Goal: Information Seeking & Learning: Learn about a topic

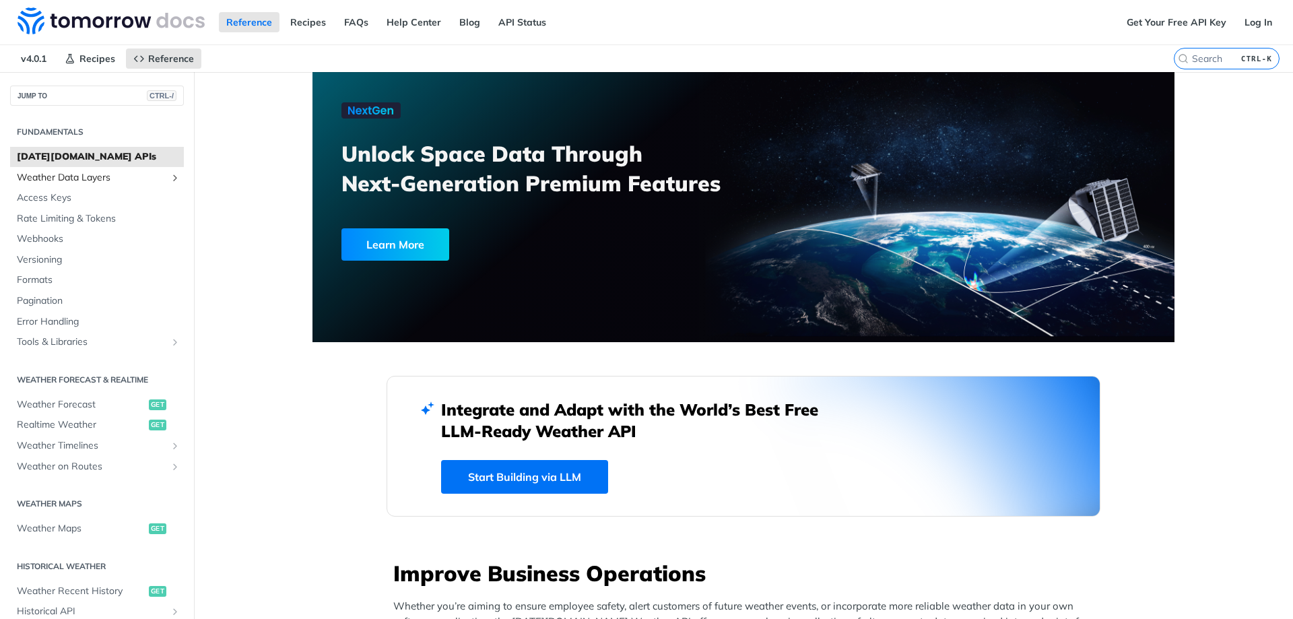
click at [65, 182] on span "Weather Data Layers" at bounding box center [92, 177] width 150 height 13
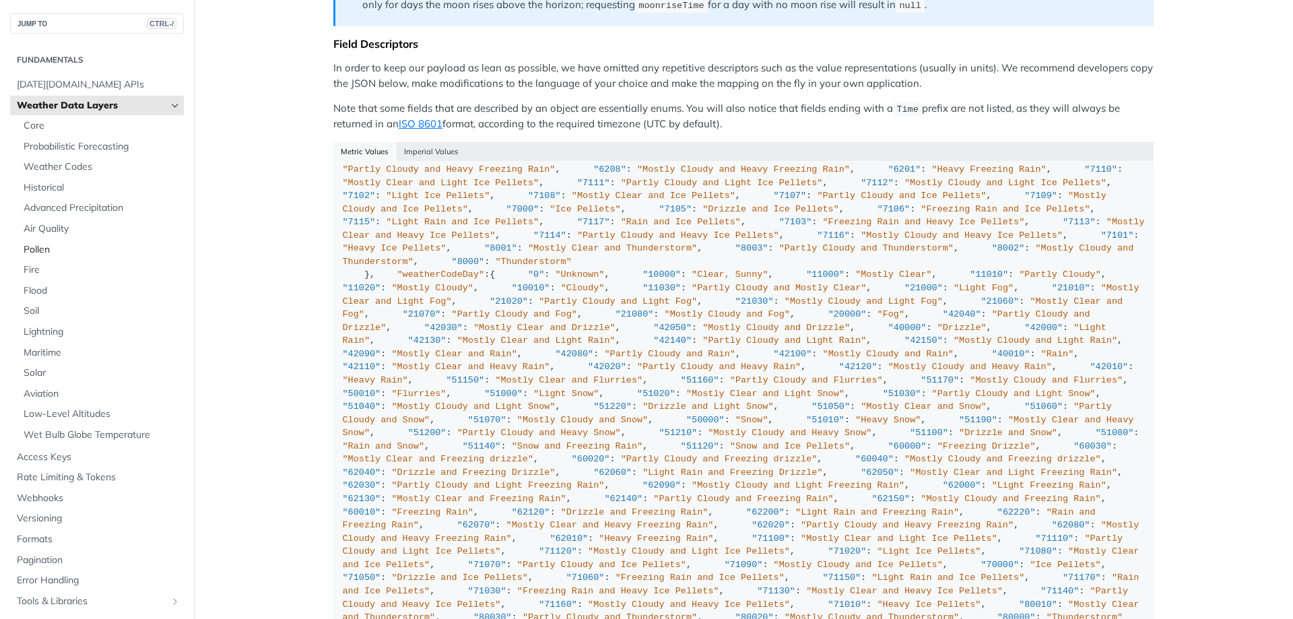
scroll to position [1078, 0]
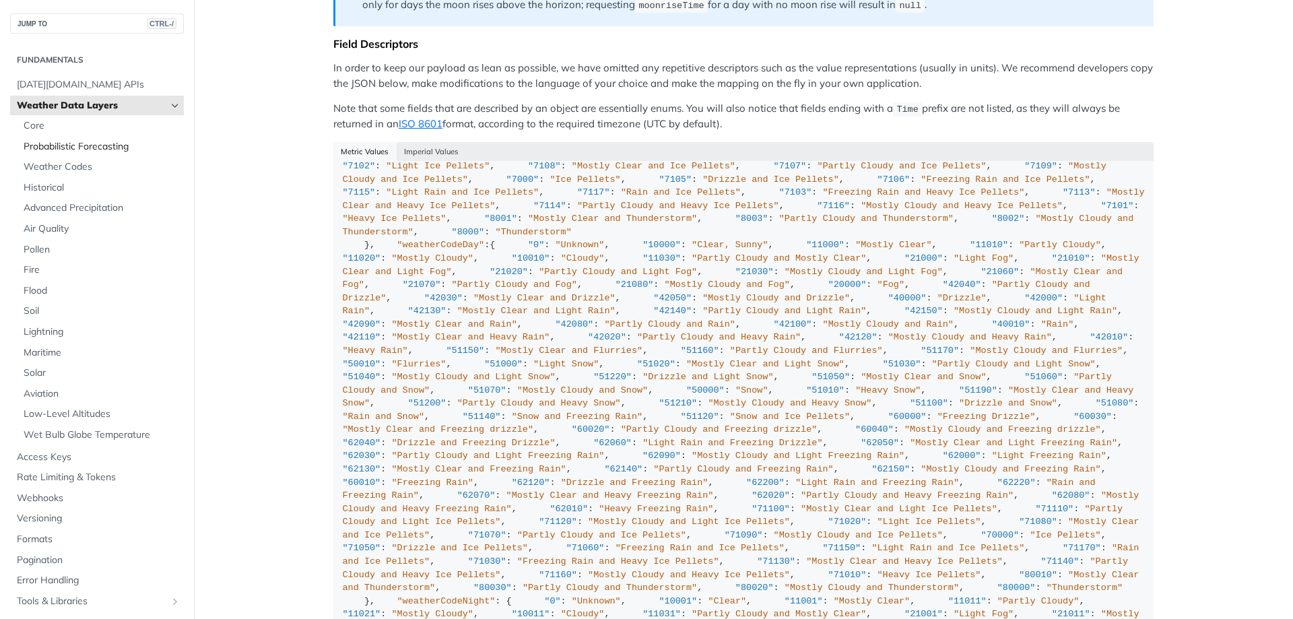
click at [109, 155] on link "Probabilistic Forecasting" at bounding box center [100, 147] width 167 height 20
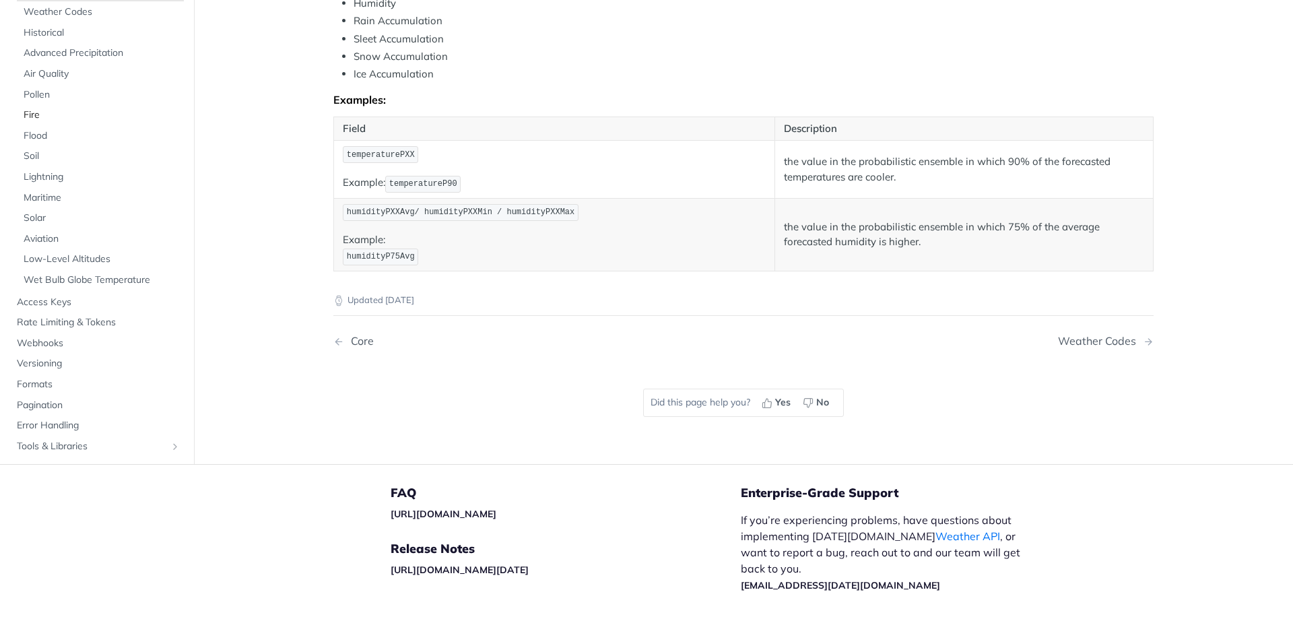
scroll to position [471, 0]
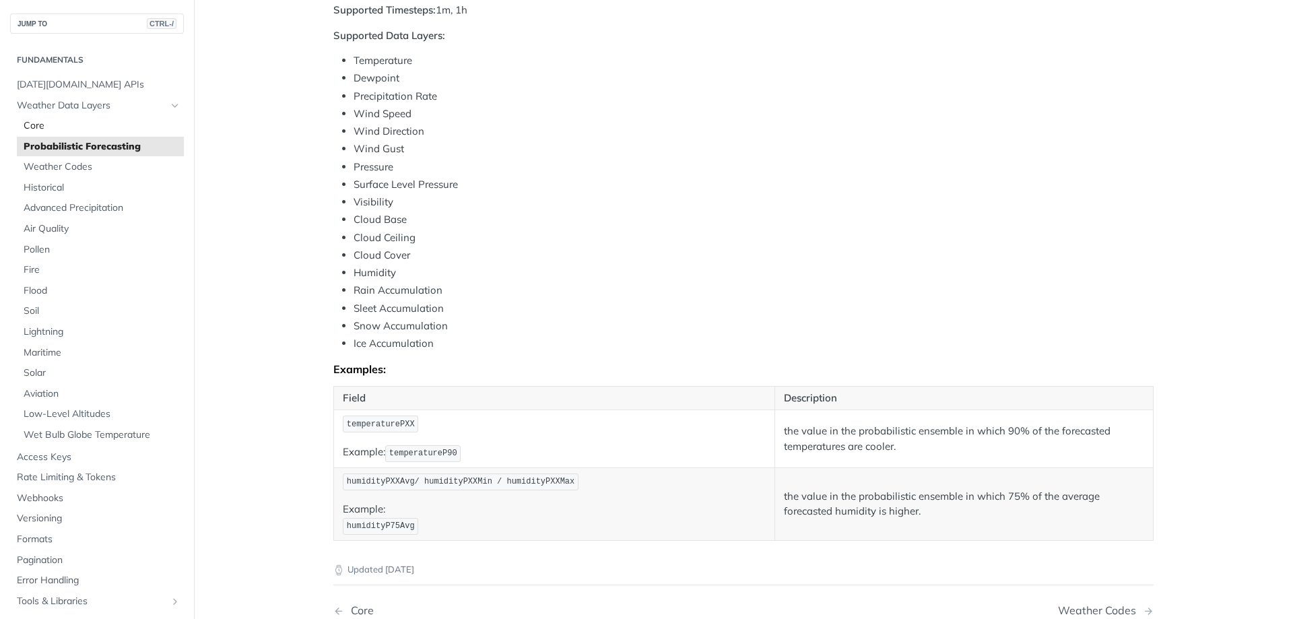
click at [63, 131] on span "Core" at bounding box center [102, 125] width 157 height 13
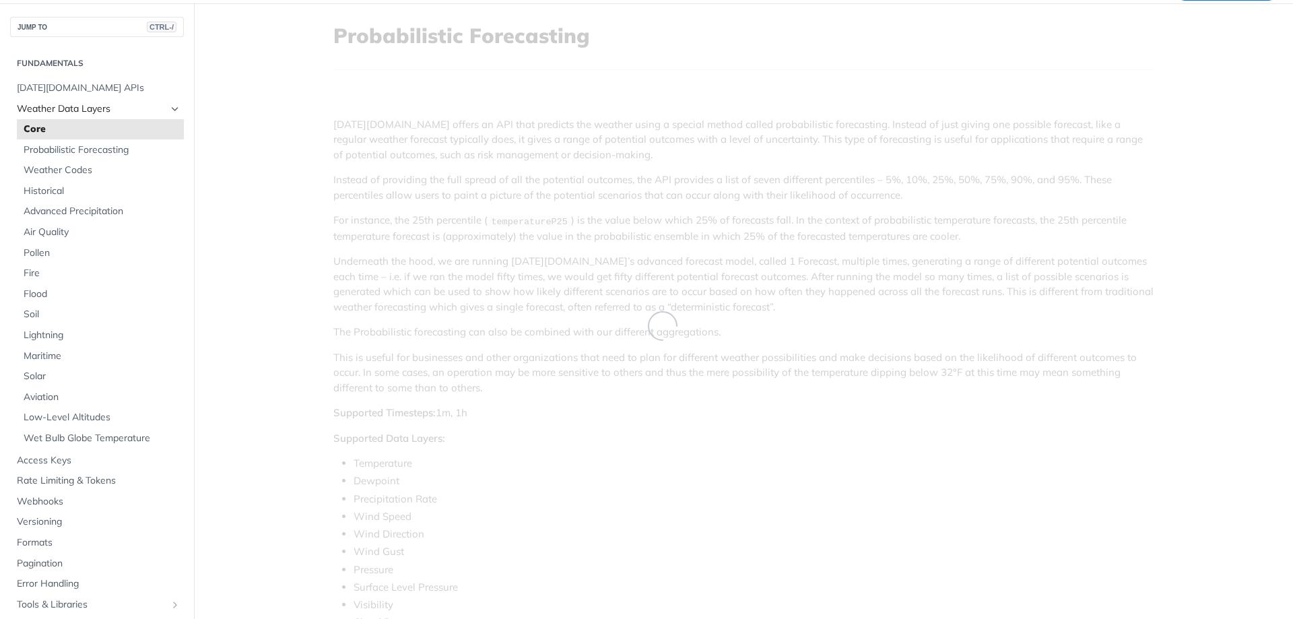
scroll to position [3, 0]
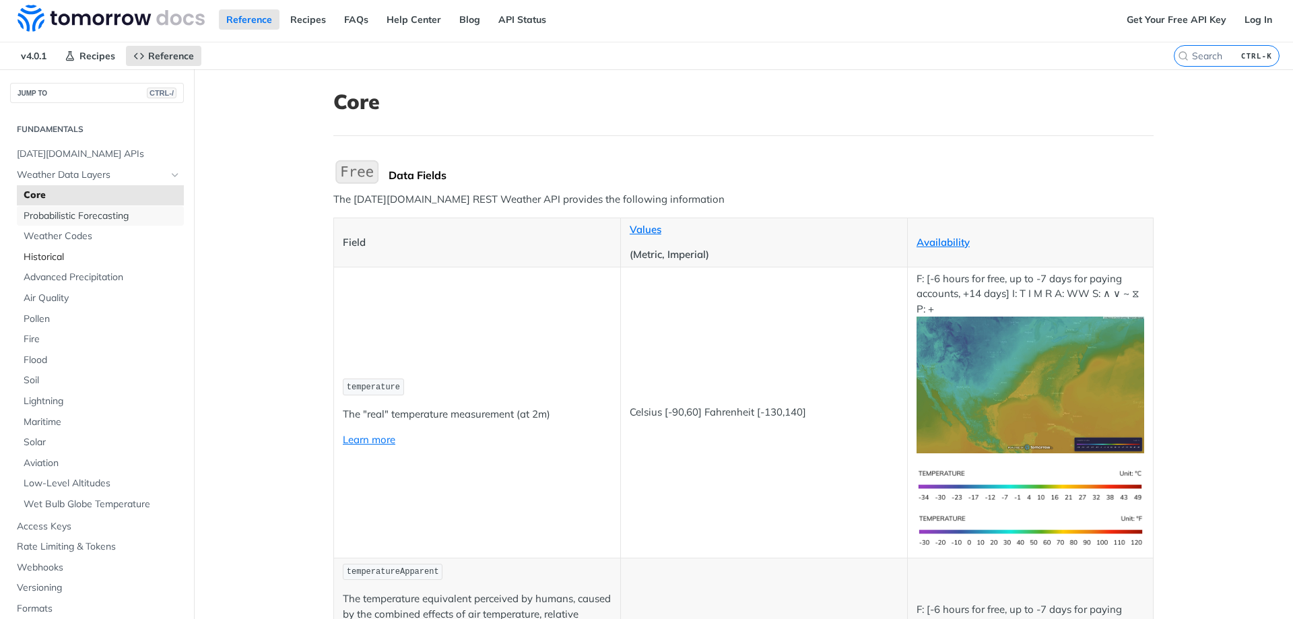
click at [63, 220] on span "Probabilistic Forecasting" at bounding box center [102, 215] width 157 height 13
click at [61, 252] on link "Historical" at bounding box center [100, 257] width 167 height 20
